Goal: Task Accomplishment & Management: Manage account settings

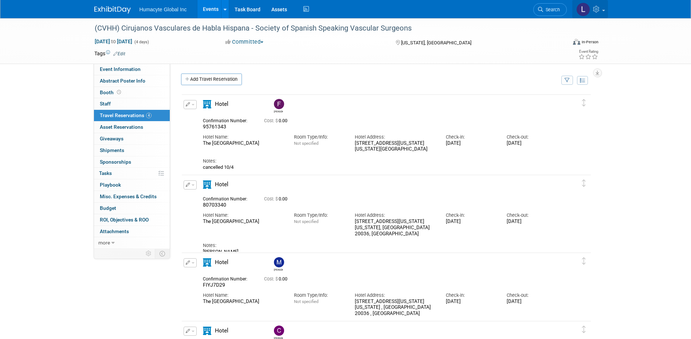
click at [593, 9] on icon at bounding box center [597, 9] width 8 height 7
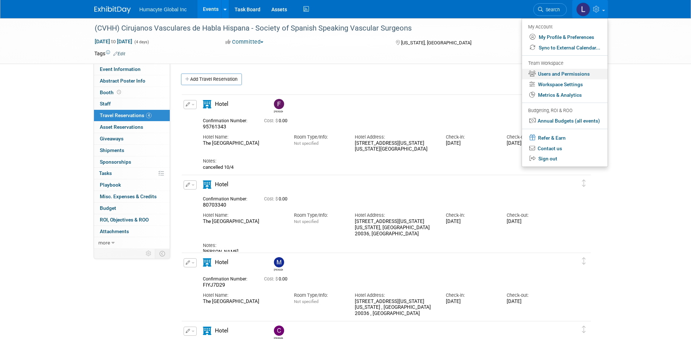
click at [553, 70] on link "Users and Permissions" at bounding box center [565, 74] width 86 height 11
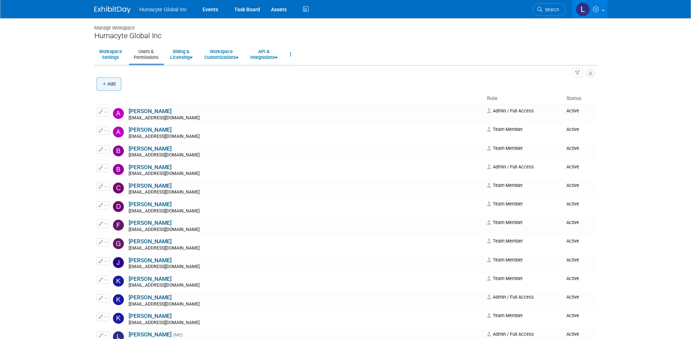
click at [105, 86] on icon "button" at bounding box center [104, 84] width 5 height 5
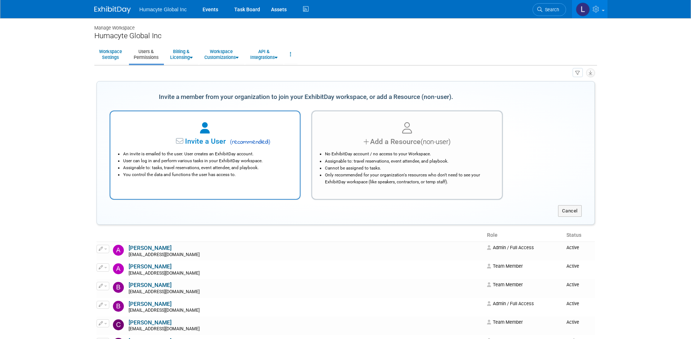
click at [234, 142] on span "( recommended )" at bounding box center [249, 142] width 43 height 9
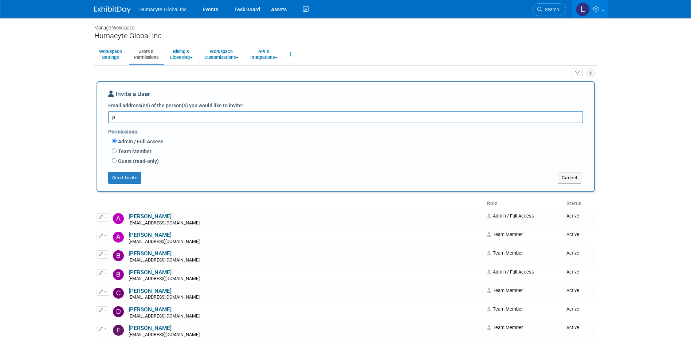
click at [124, 117] on textarea "p" at bounding box center [345, 117] width 475 height 12
type textarea "[EMAIL_ADDRESS][DOMAIN_NAME]"
click at [114, 147] on div "Team Member Event Management General Can add and remove events Can update event…" at bounding box center [350, 152] width 477 height 10
click at [114, 151] on input "Team Member" at bounding box center [114, 151] width 5 height 5
radio input "true"
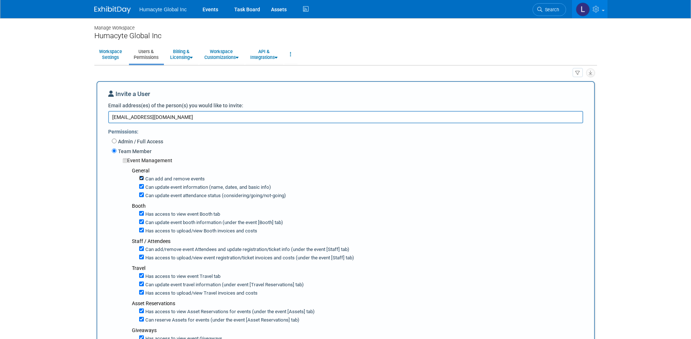
click at [141, 181] on input "Can add and remove events" at bounding box center [141, 178] width 5 height 5
checkbox input "false"
click at [141, 187] on input "Can update event information (name, dates, and basic info)" at bounding box center [141, 186] width 5 height 5
checkbox input "false"
click at [141, 196] on input "Can update event attendance status (considering/going/not-going)" at bounding box center [141, 195] width 5 height 5
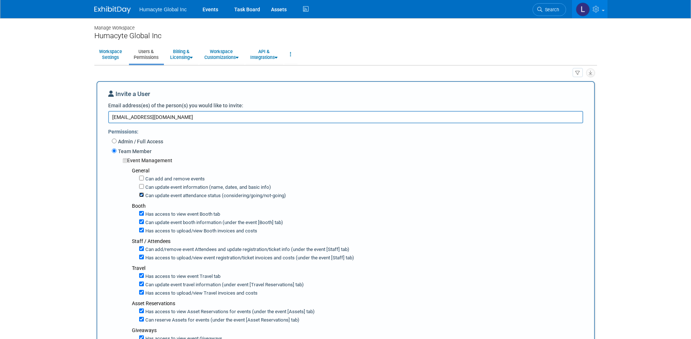
checkbox input "false"
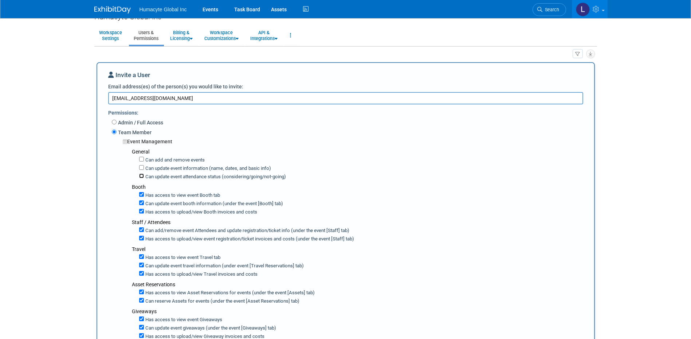
scroll to position [73, 0]
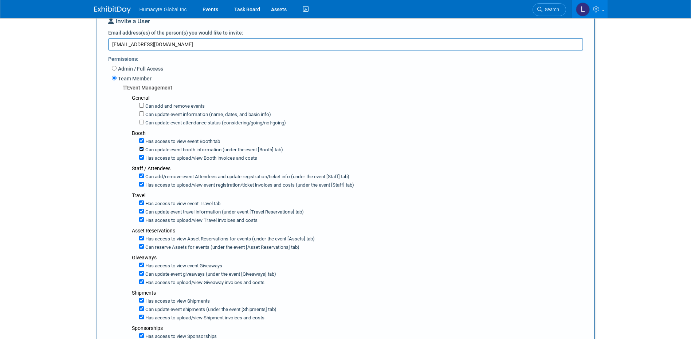
click at [140, 150] on input "Can update event booth information (under the event [Booth] tab)" at bounding box center [141, 149] width 5 height 5
checkbox input "false"
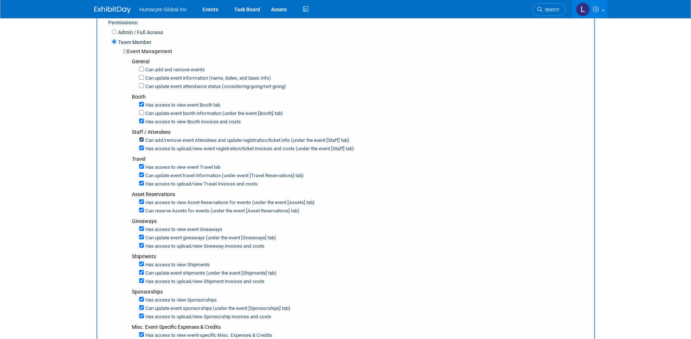
click at [141, 142] on input "Can add/remove event Attendees and update registration/ticket info (under the e…" at bounding box center [141, 139] width 5 height 5
checkbox input "false"
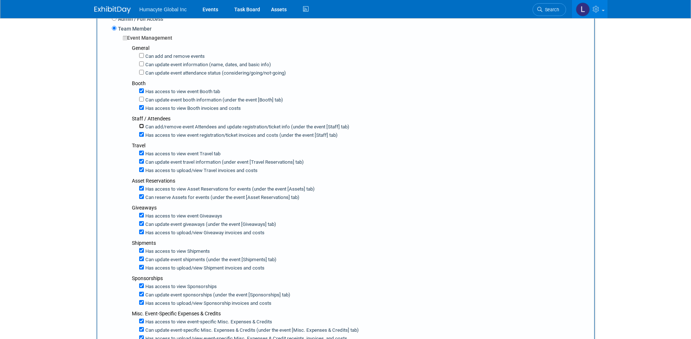
scroll to position [146, 0]
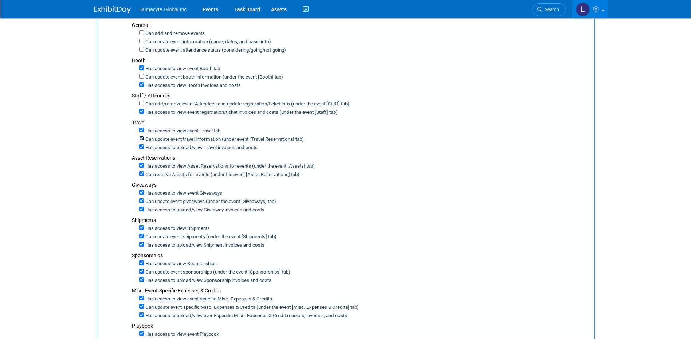
click at [141, 138] on input "Can update event travel information (under event [Travel Reservations] tab)" at bounding box center [141, 138] width 5 height 5
checkbox input "false"
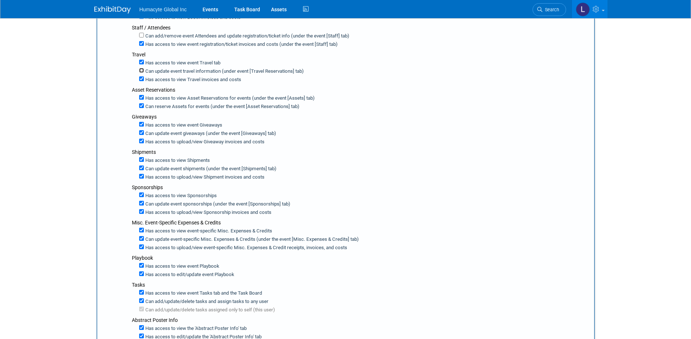
scroll to position [218, 0]
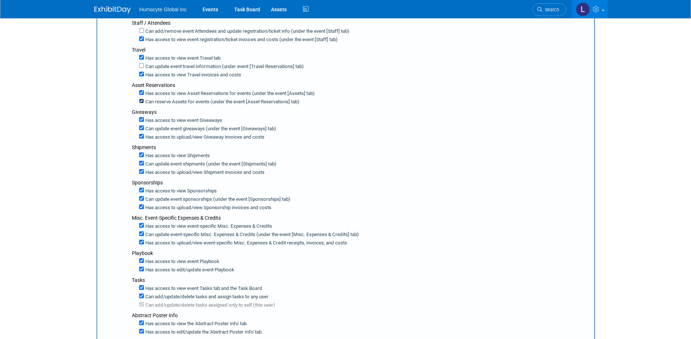
click at [140, 101] on input "Can reserve Assets for events (under the event [Asset Reservations] tab)" at bounding box center [141, 101] width 5 height 5
checkbox input "false"
click at [142, 137] on input "Has access to upload/view Giveaway invoices and costs" at bounding box center [141, 136] width 5 height 5
checkbox input "false"
click at [141, 130] on input "Can update event giveaways (under the event [Giveaways] tab)" at bounding box center [141, 128] width 5 height 5
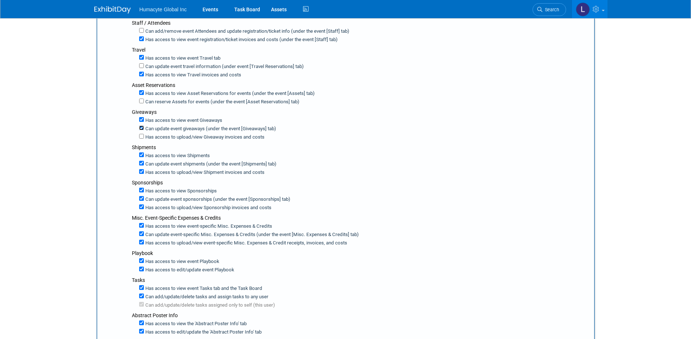
checkbox input "false"
click at [141, 163] on input "Can update event shipments (under the event [Shipments] tab)" at bounding box center [141, 163] width 5 height 5
checkbox input "false"
click at [142, 172] on input "Has access to view Shipment invoices and costs" at bounding box center [141, 171] width 5 height 5
checkbox input "false"
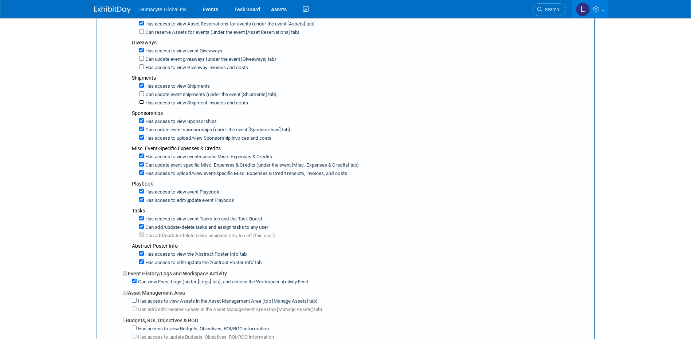
scroll to position [291, 0]
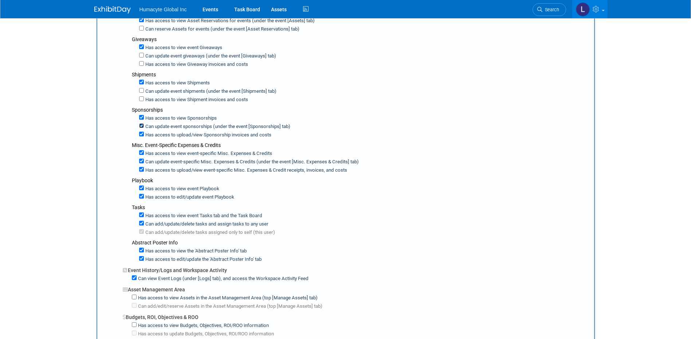
click at [141, 126] on input "Can update event sponsorships (under the event [Sponsorships] tab)" at bounding box center [141, 125] width 5 height 5
checkbox input "false"
click at [142, 135] on input "Has access to view Sponsorship invoices and costs" at bounding box center [141, 134] width 5 height 5
checkbox input "true"
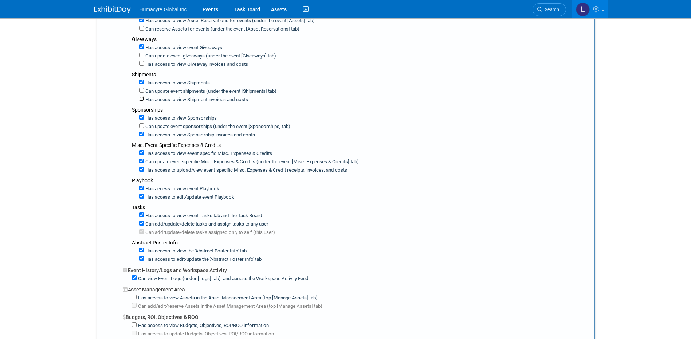
click at [141, 97] on input "Has access to view Shipment invoices and costs" at bounding box center [141, 98] width 5 height 5
checkbox input "true"
click at [142, 64] on input "Has access to view Giveaway invoices and costs" at bounding box center [141, 63] width 5 height 5
checkbox input "false"
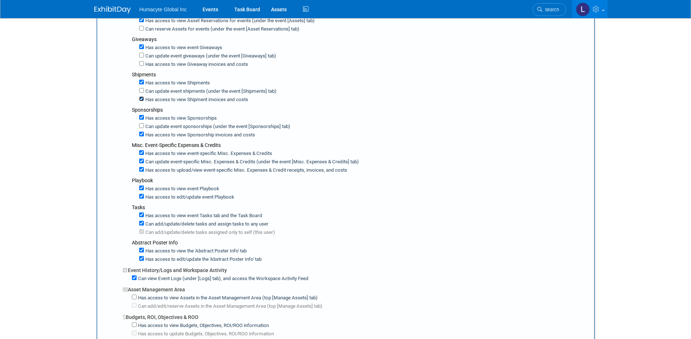
click at [139, 98] on input "Has access to view Shipment invoices and costs" at bounding box center [141, 98] width 5 height 5
checkbox input "false"
click at [141, 134] on input "Has access to view Sponsorship invoices and costs" at bounding box center [141, 134] width 5 height 5
checkbox input "false"
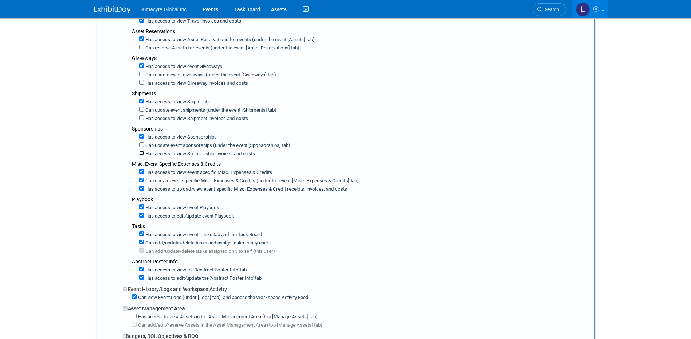
scroll to position [255, 0]
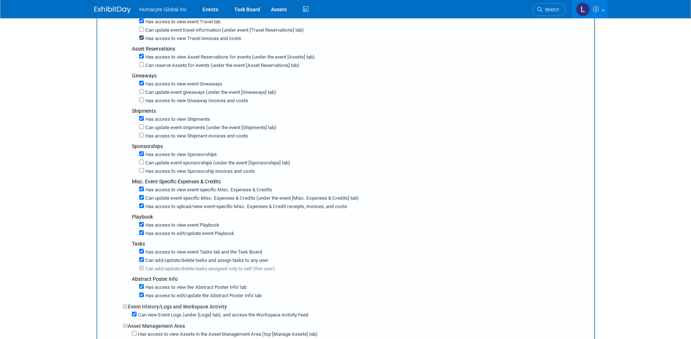
click at [143, 40] on input "Has access to view Travel invoices and costs" at bounding box center [141, 37] width 5 height 5
checkbox input "false"
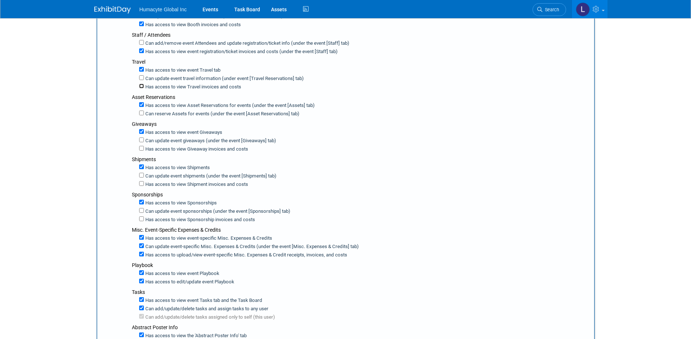
scroll to position [146, 0]
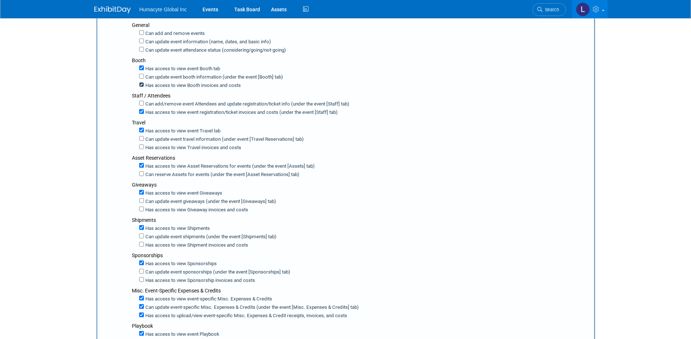
click at [139, 85] on input "Has access to view Booth invoices and costs" at bounding box center [141, 84] width 5 height 5
checkbox input "false"
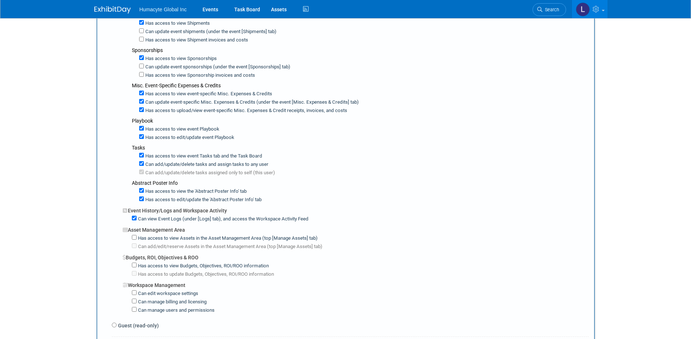
scroll to position [364, 0]
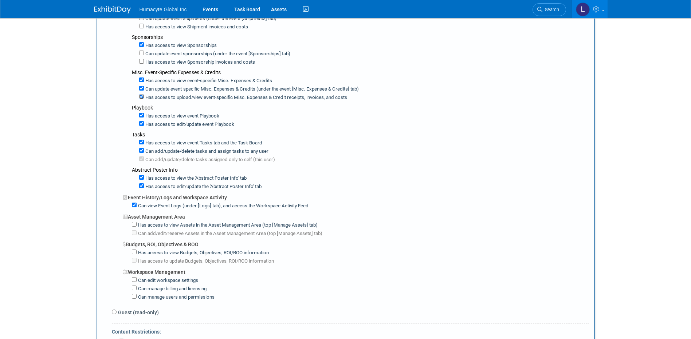
click at [141, 97] on input "Has access to upload/view event-specific Misc. Expenses & Credit receipts, invo…" at bounding box center [141, 96] width 5 height 5
checkbox input "false"
click at [141, 89] on input "Can update event-specific Misc. Expenses & Credits (under the event [Misc. Expe…" at bounding box center [141, 88] width 5 height 5
checkbox input "false"
click at [141, 116] on input "Has access to view event Playbook" at bounding box center [141, 115] width 5 height 5
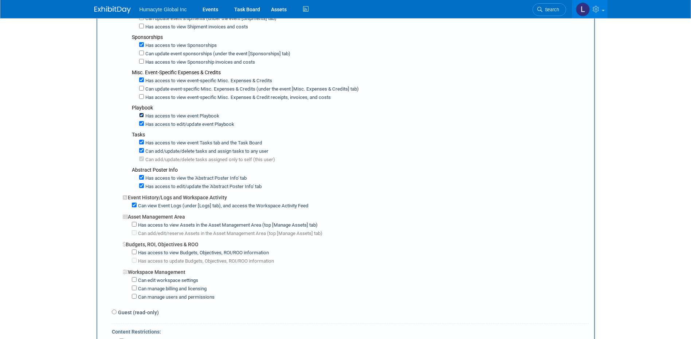
checkbox input "false"
click at [141, 116] on input "Has access to view event Playbook" at bounding box center [141, 115] width 5 height 5
checkbox input "true"
click at [141, 152] on input "Can add/update/delete tasks and assign tasks to any user" at bounding box center [141, 150] width 5 height 5
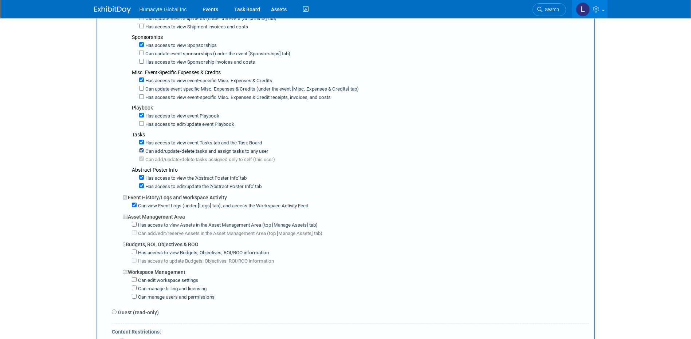
checkbox input "false"
click at [139, 187] on input "Has access to edit/update the 'Abstract Poster Info' tab" at bounding box center [141, 185] width 5 height 5
checkbox input "false"
click at [141, 156] on div "Can add/update/delete tasks assigned only to self (this user)" at bounding box center [363, 159] width 449 height 8
click at [141, 159] on input "Can add/update/delete tasks assigned only to self (this user)" at bounding box center [141, 159] width 5 height 5
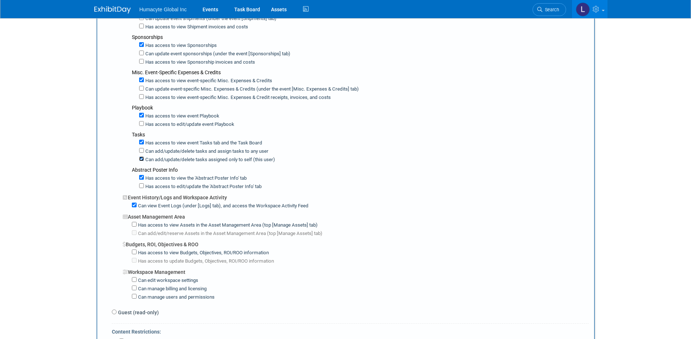
checkbox input "false"
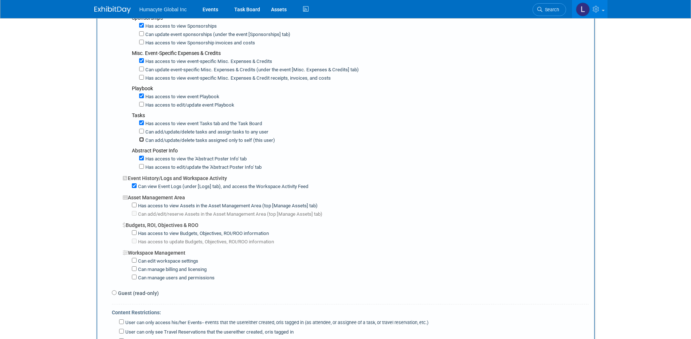
scroll to position [400, 0]
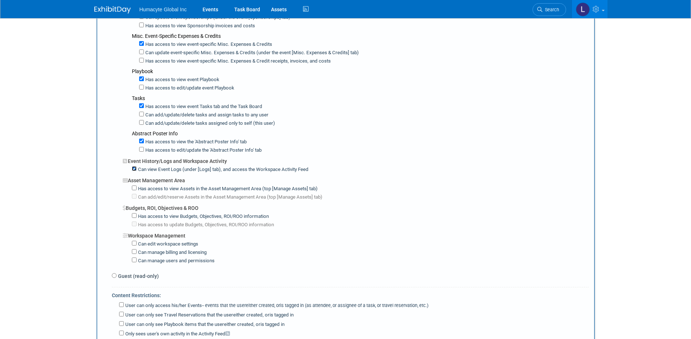
click at [133, 169] on input "Can view Event Logs (under [Logs] tab), and access the Workspace Activity Feed" at bounding box center [134, 168] width 5 height 5
checkbox input "false"
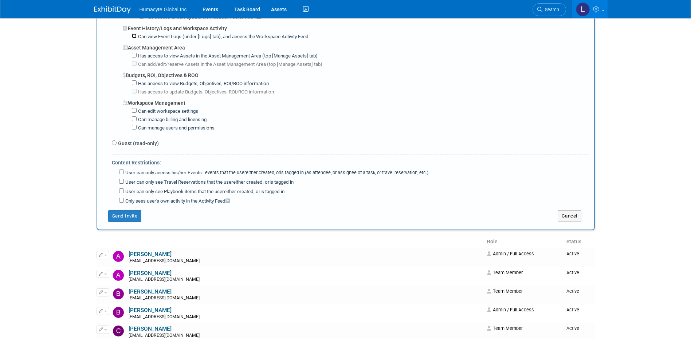
scroll to position [546, 0]
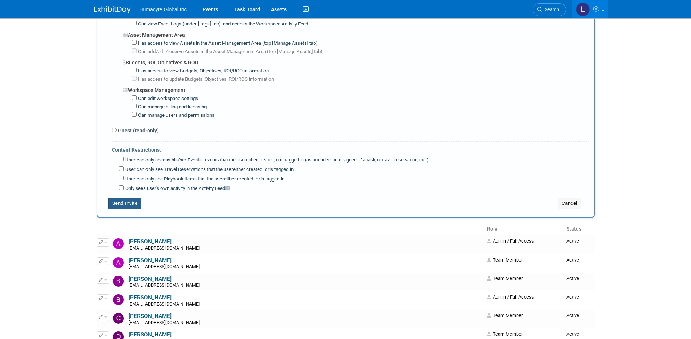
click at [125, 207] on button "Send Invite" at bounding box center [124, 204] width 33 height 12
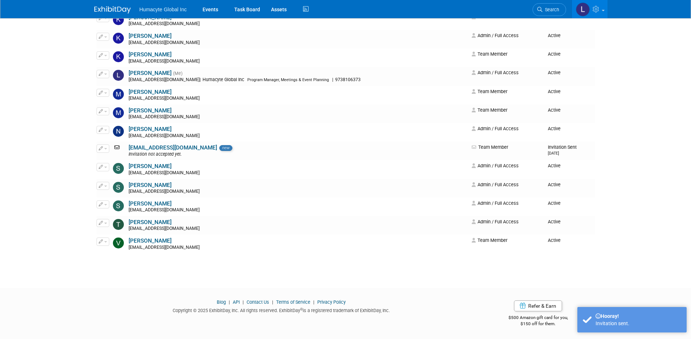
scroll to position [0, 0]
